Goal: Find specific page/section: Find specific page/section

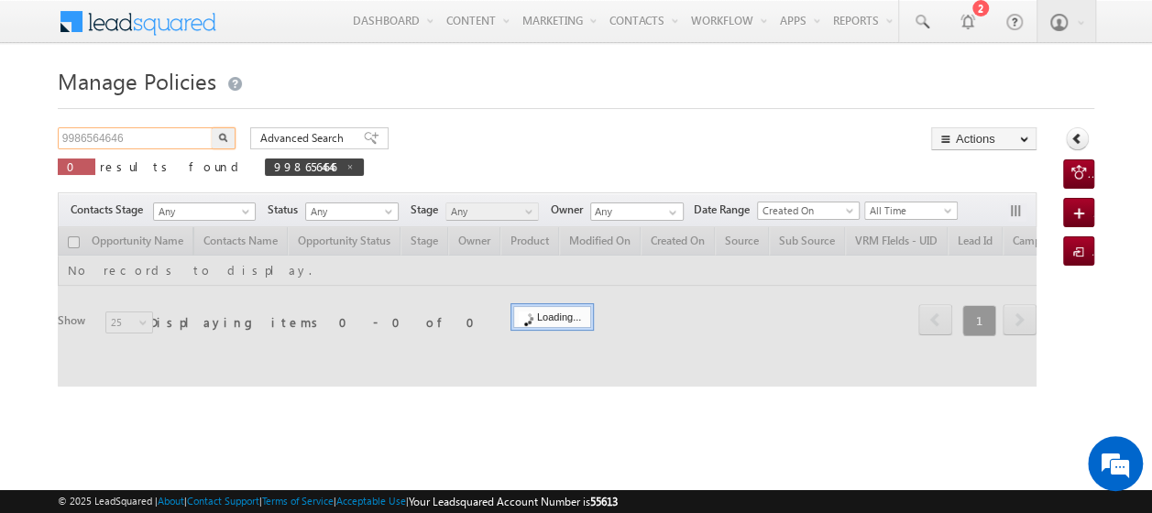
click at [165, 127] on input "9986564646" at bounding box center [136, 138] width 157 height 22
type input "9"
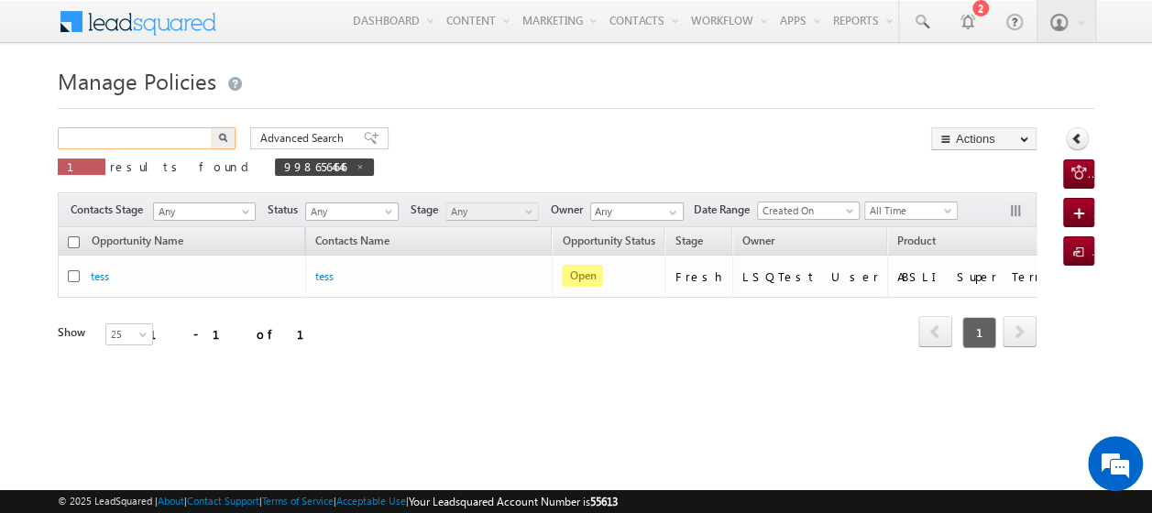
paste input "9988765645"
type input "9988765645"
click at [212, 127] on button "button" at bounding box center [224, 138] width 24 height 22
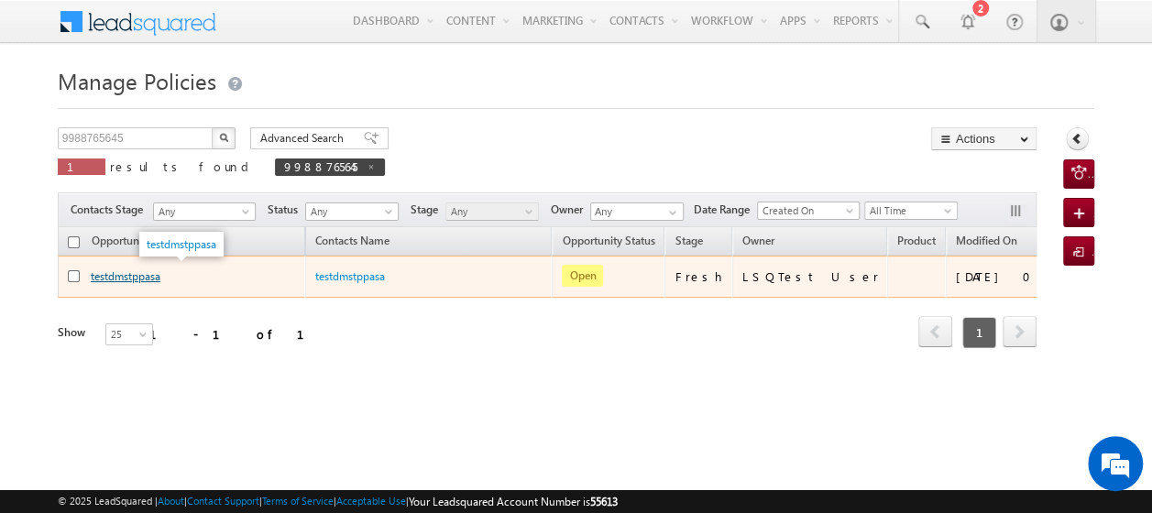
click at [133, 276] on link "testdmstppasa" at bounding box center [126, 276] width 70 height 14
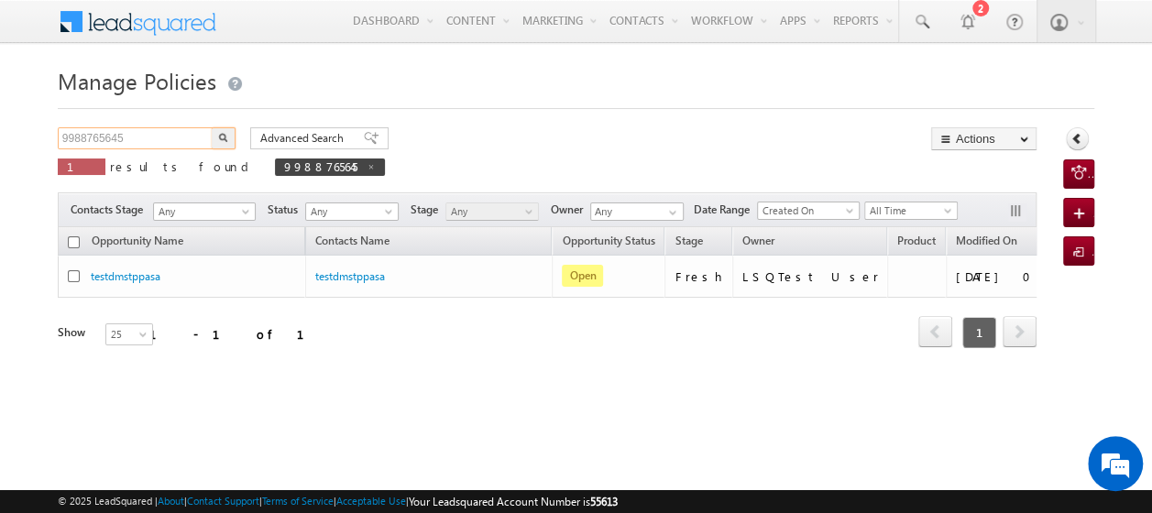
click at [147, 135] on input "9988765645" at bounding box center [136, 138] width 157 height 22
type input "9"
paste input "9999887676"
type input "9999887676"
click at [212, 127] on button "button" at bounding box center [224, 138] width 24 height 22
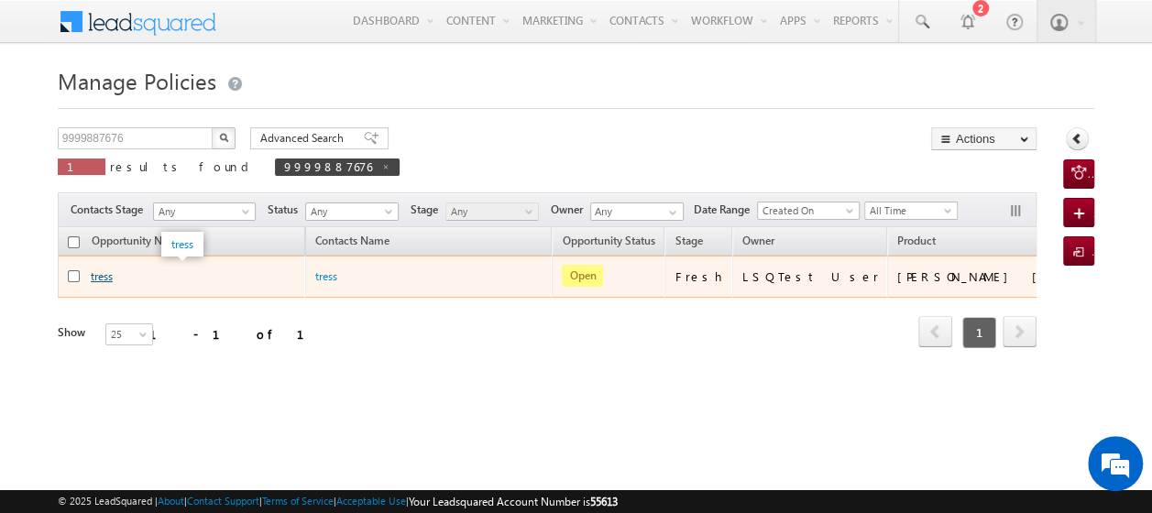
click at [104, 277] on link "tress" at bounding box center [102, 276] width 22 height 14
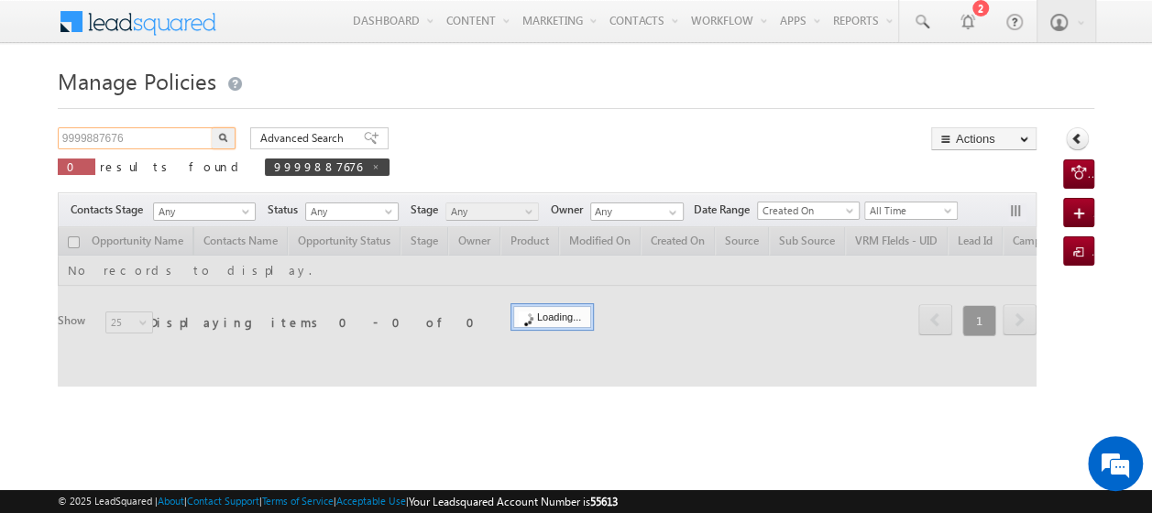
click at [150, 137] on input "9999887676" at bounding box center [136, 138] width 157 height 22
type input "9"
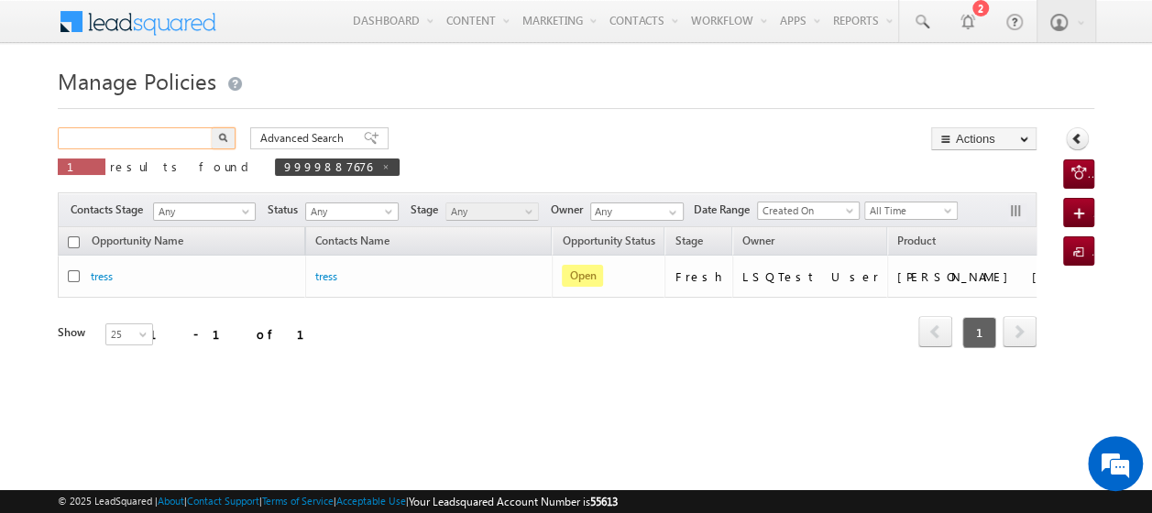
paste input "9990877787"
type input "9990877787"
click at [225, 137] on img "button" at bounding box center [223, 137] width 9 height 9
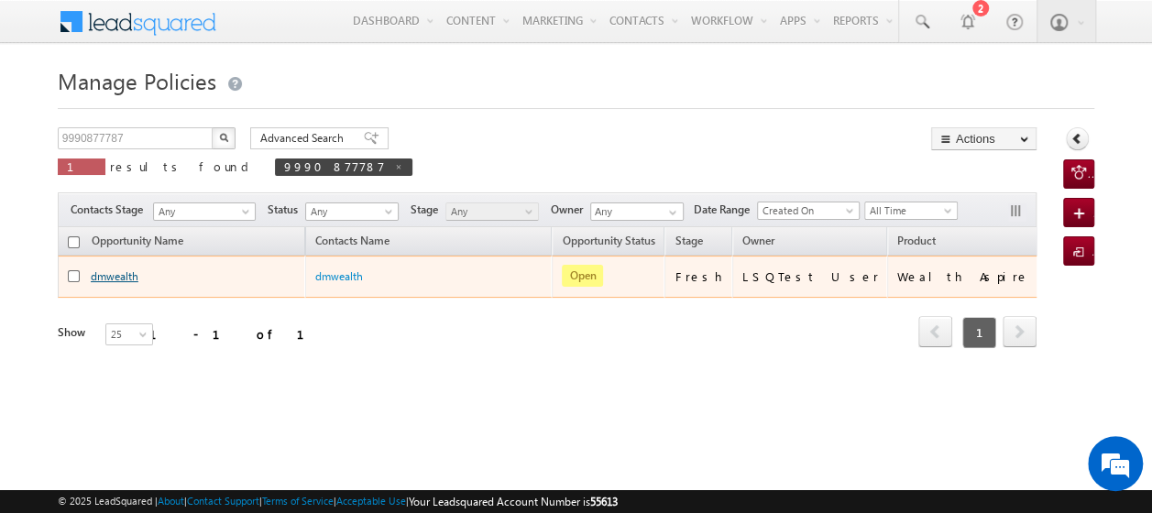
click at [119, 277] on link "dmwealth" at bounding box center [115, 276] width 48 height 14
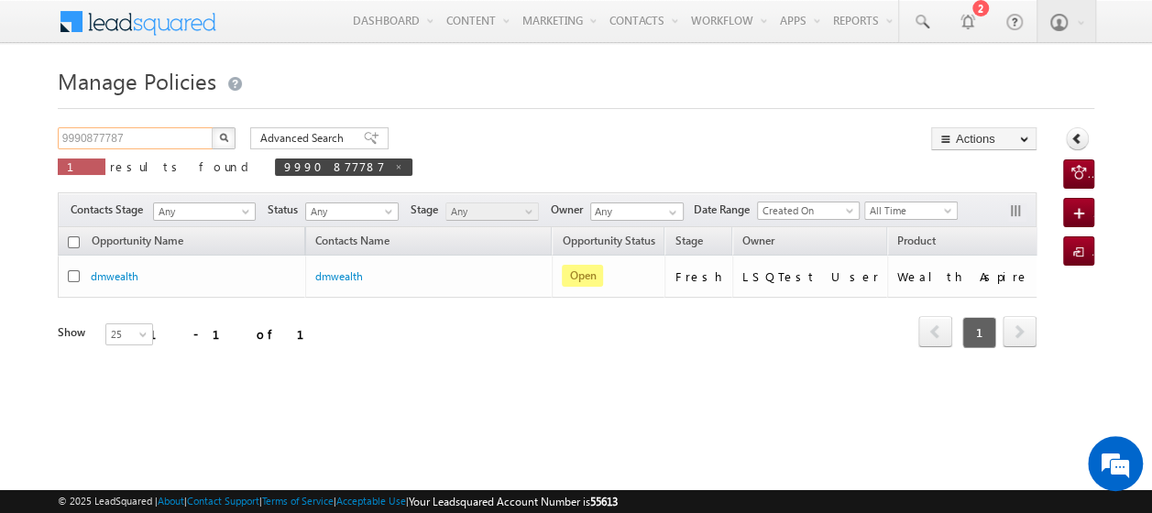
click at [167, 139] on input "9990877787" at bounding box center [136, 138] width 157 height 22
type input "9"
paste input "9897755453"
type input "9897755453"
click at [212, 127] on button "button" at bounding box center [224, 138] width 24 height 22
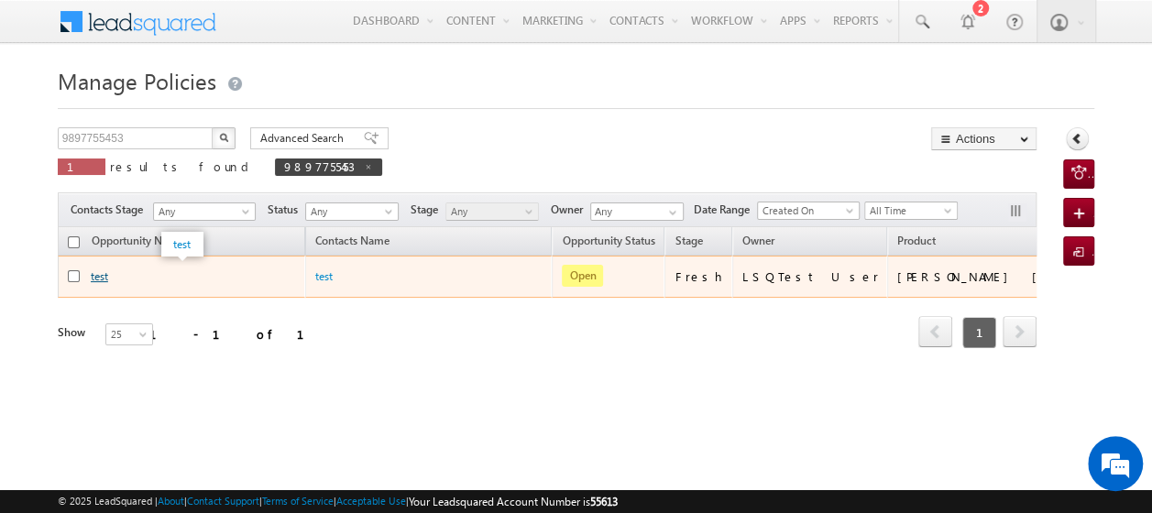
click at [93, 274] on link "test" at bounding box center [99, 276] width 17 height 14
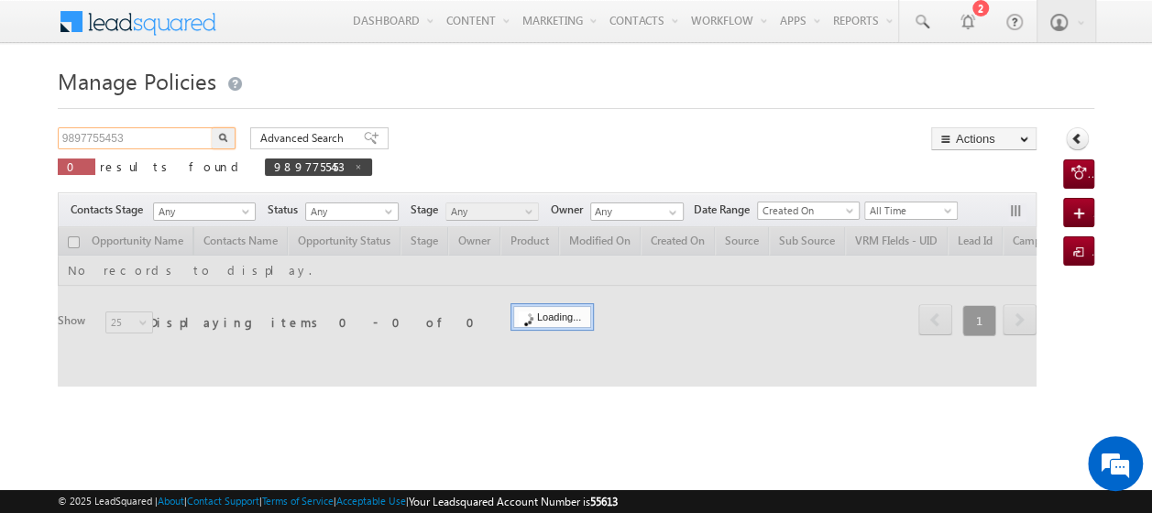
click at [172, 135] on input "9897755453" at bounding box center [136, 138] width 157 height 22
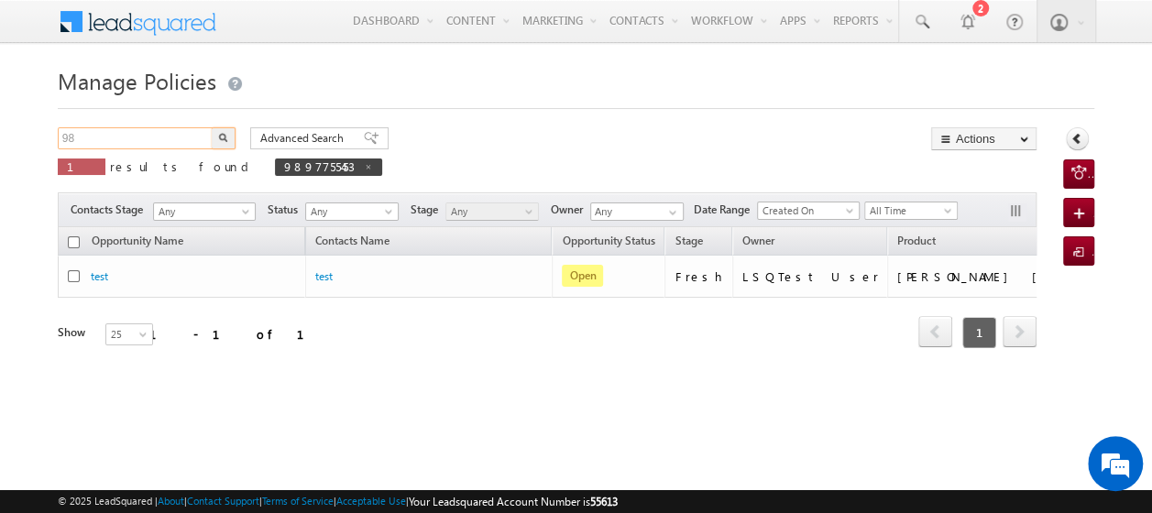
type input "9"
paste input "9878766455"
type input "9878766455"
click at [212, 127] on button "button" at bounding box center [224, 138] width 24 height 22
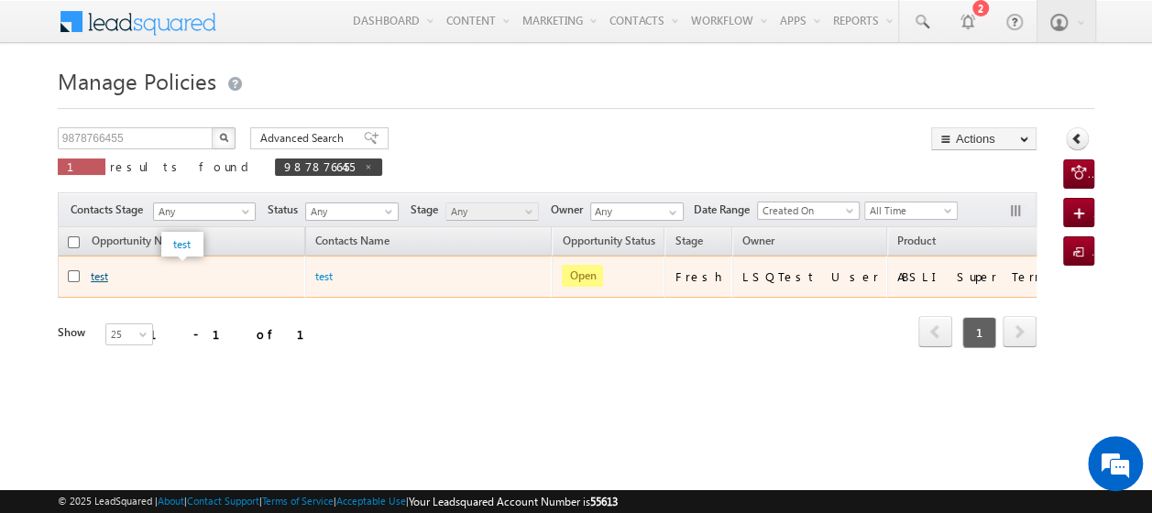
click at [98, 273] on link "test" at bounding box center [99, 276] width 17 height 14
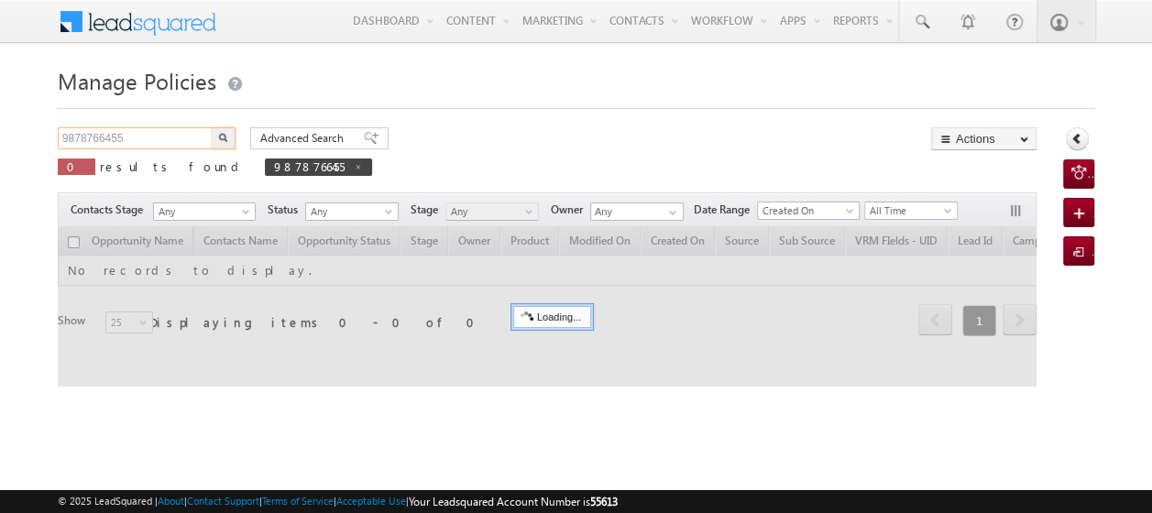
click at [156, 137] on input "9878766455" at bounding box center [136, 138] width 157 height 22
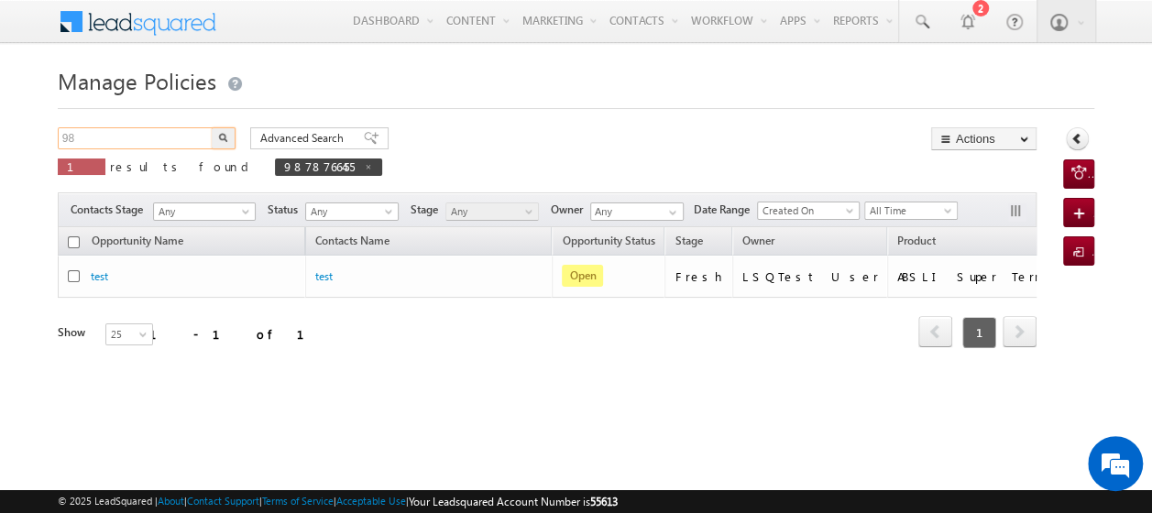
type input "9"
paste input "9100123165"
type input "9100123165"
click at [225, 134] on img "button" at bounding box center [222, 137] width 9 height 9
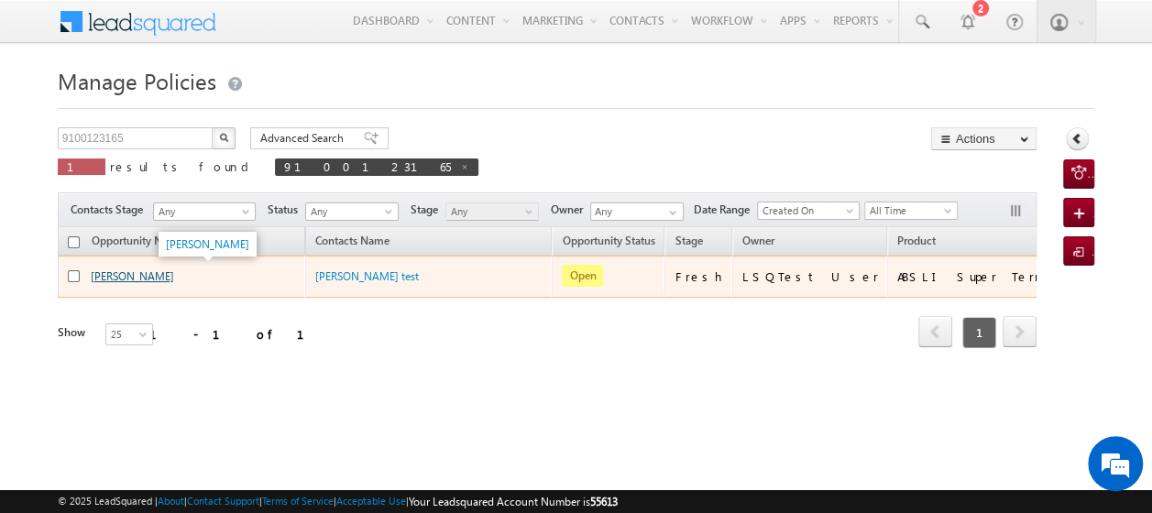
click at [111, 273] on link "[PERSON_NAME]" at bounding box center [132, 276] width 83 height 14
